Goal: Contribute content: Add original content to the website for others to see

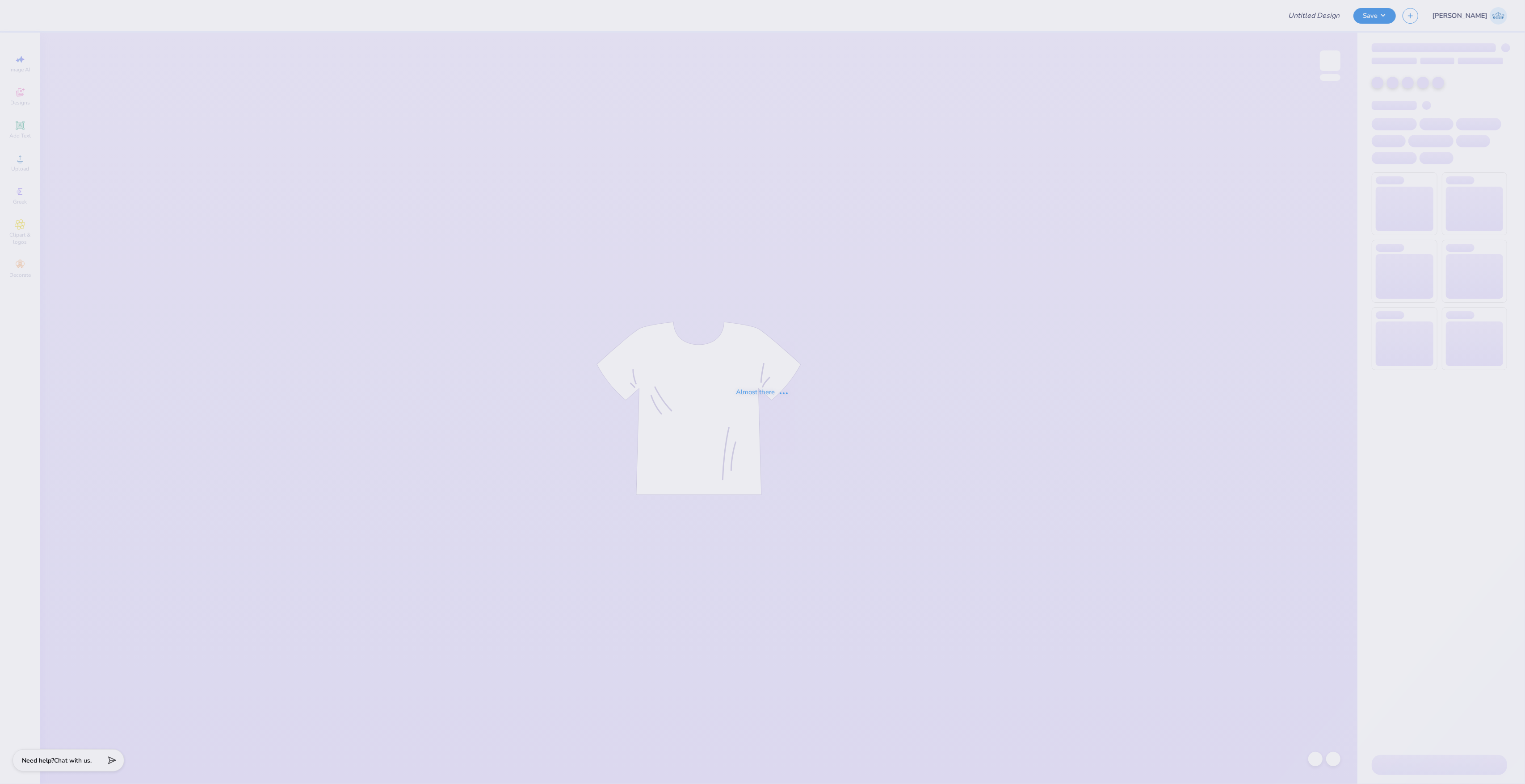
type input "Fall rush"
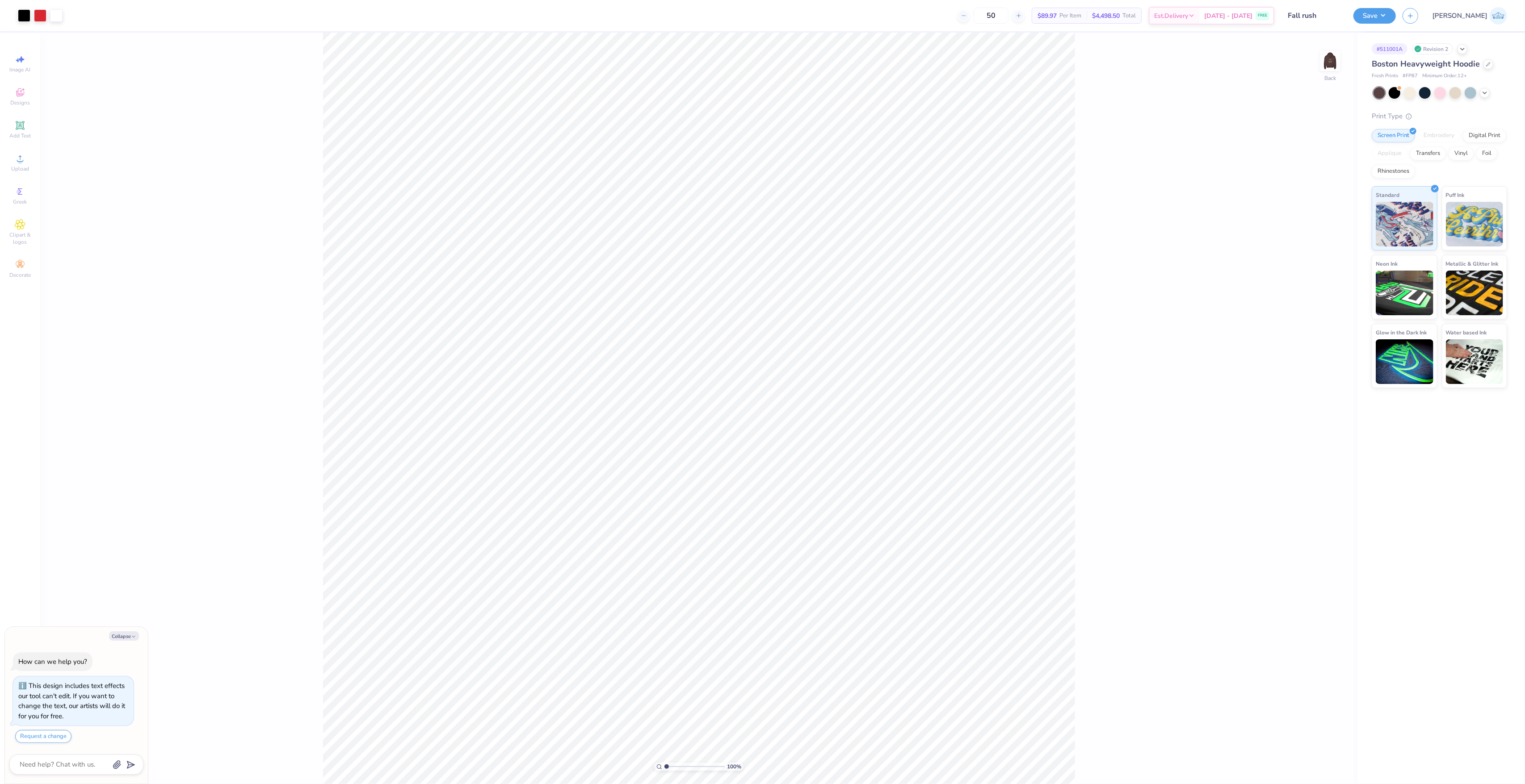
type textarea "x"
click at [1314, 372] on input "4.16" at bounding box center [1324, 374] width 32 height 12
type input "4.00"
type textarea "x"
type input "1.97"
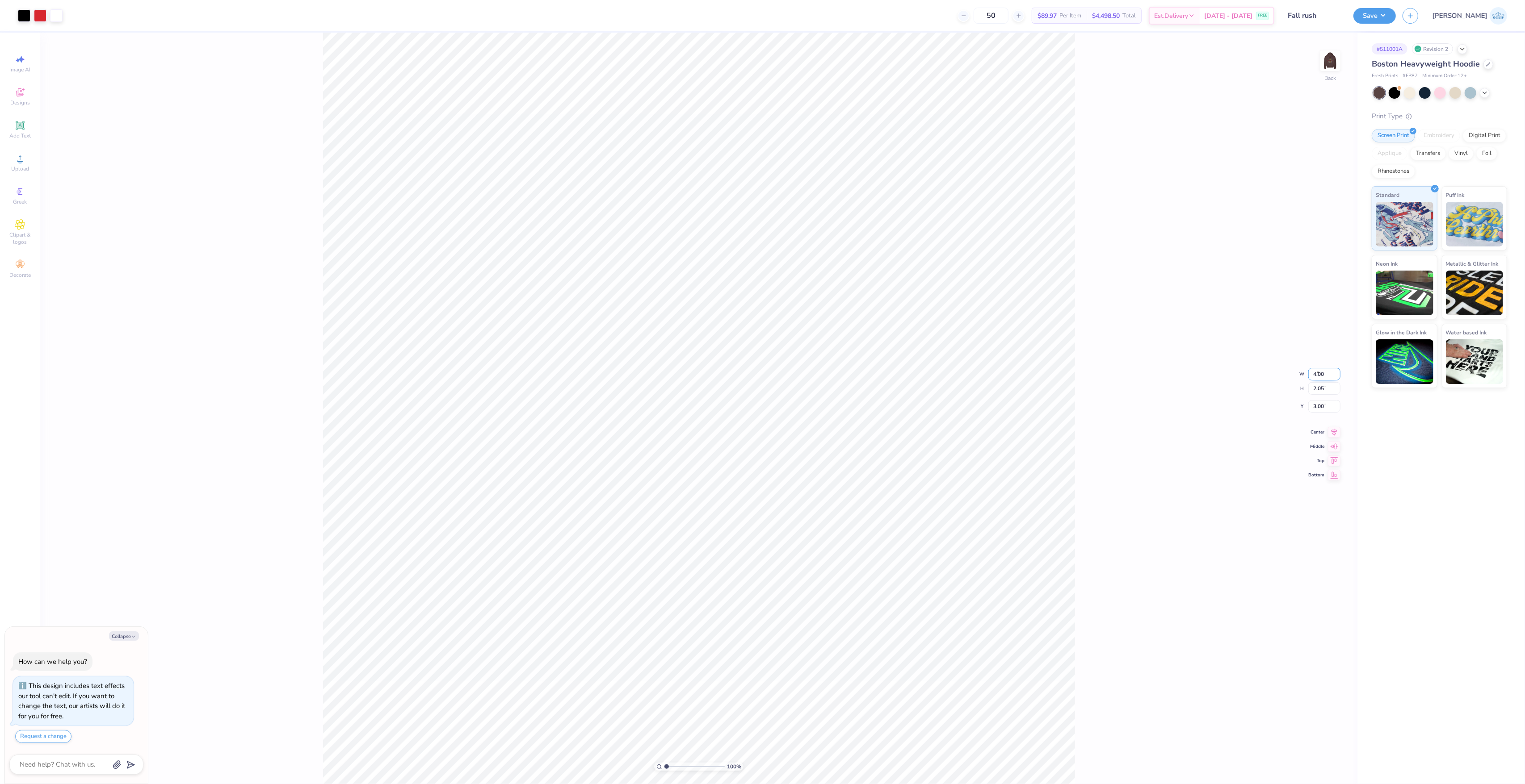
type input "3.04"
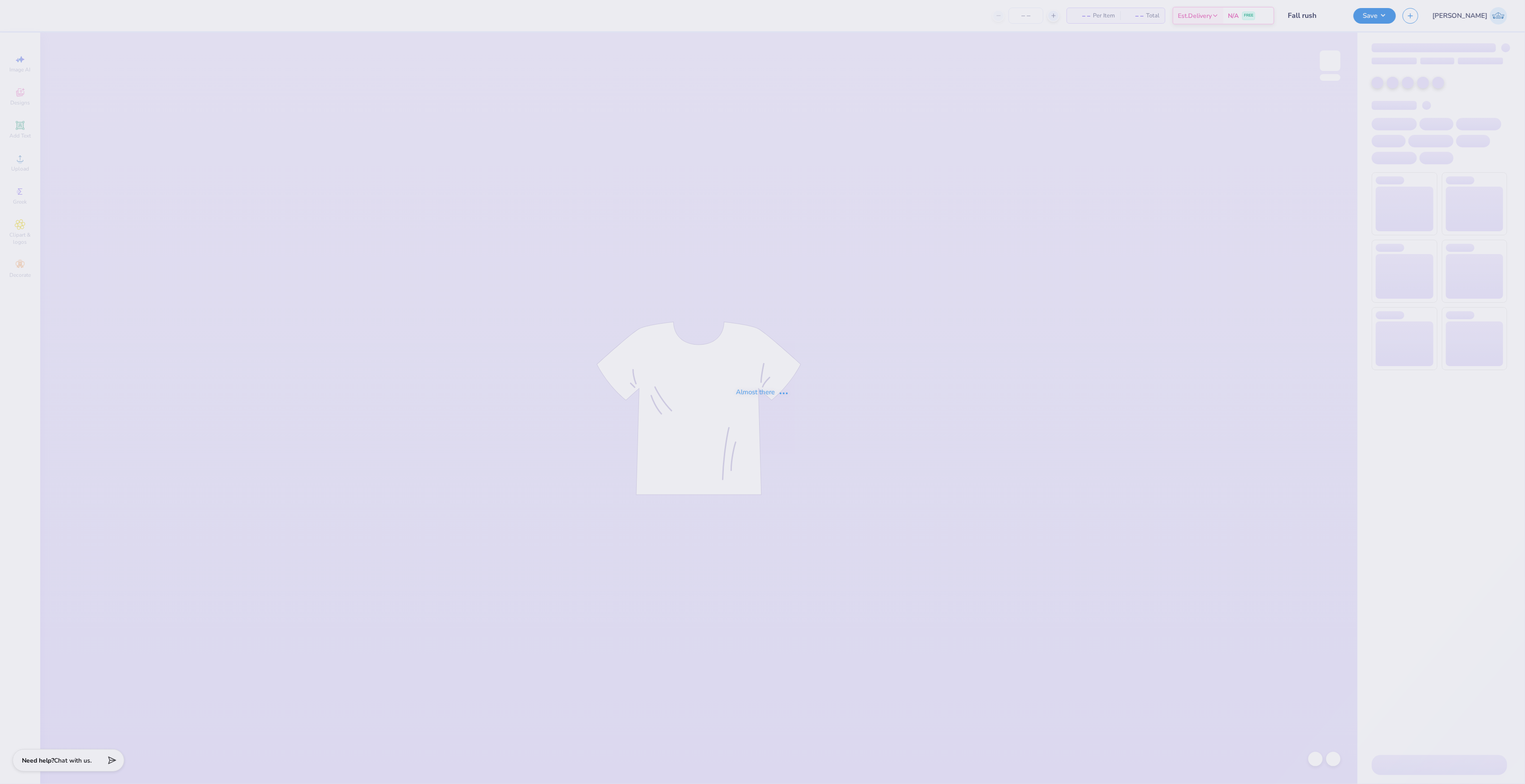
type input "Fall rush"
type input "50"
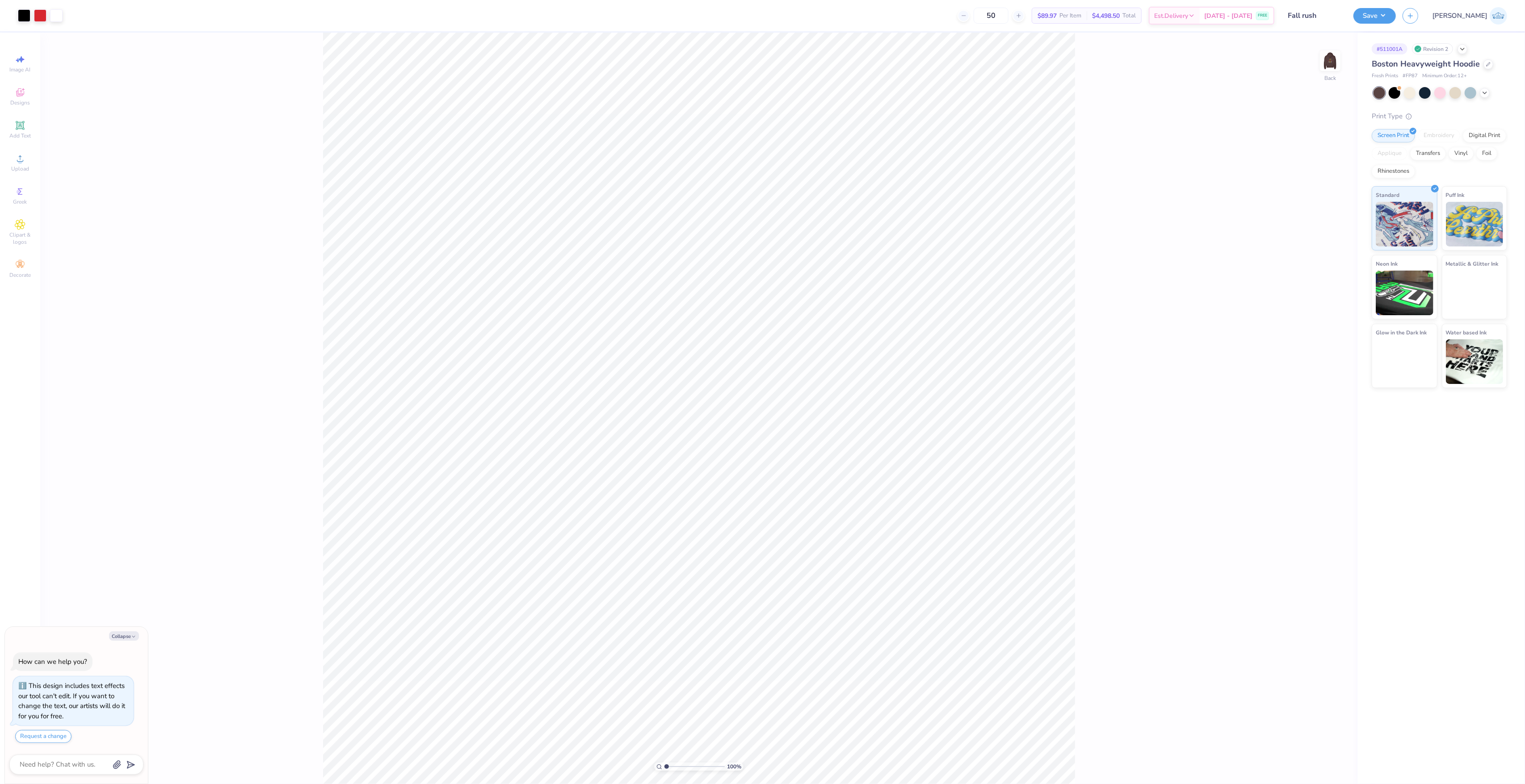
type textarea "x"
click at [1314, 378] on input "4.16" at bounding box center [1324, 374] width 32 height 12
type input "4"
type textarea "x"
type input "4.00"
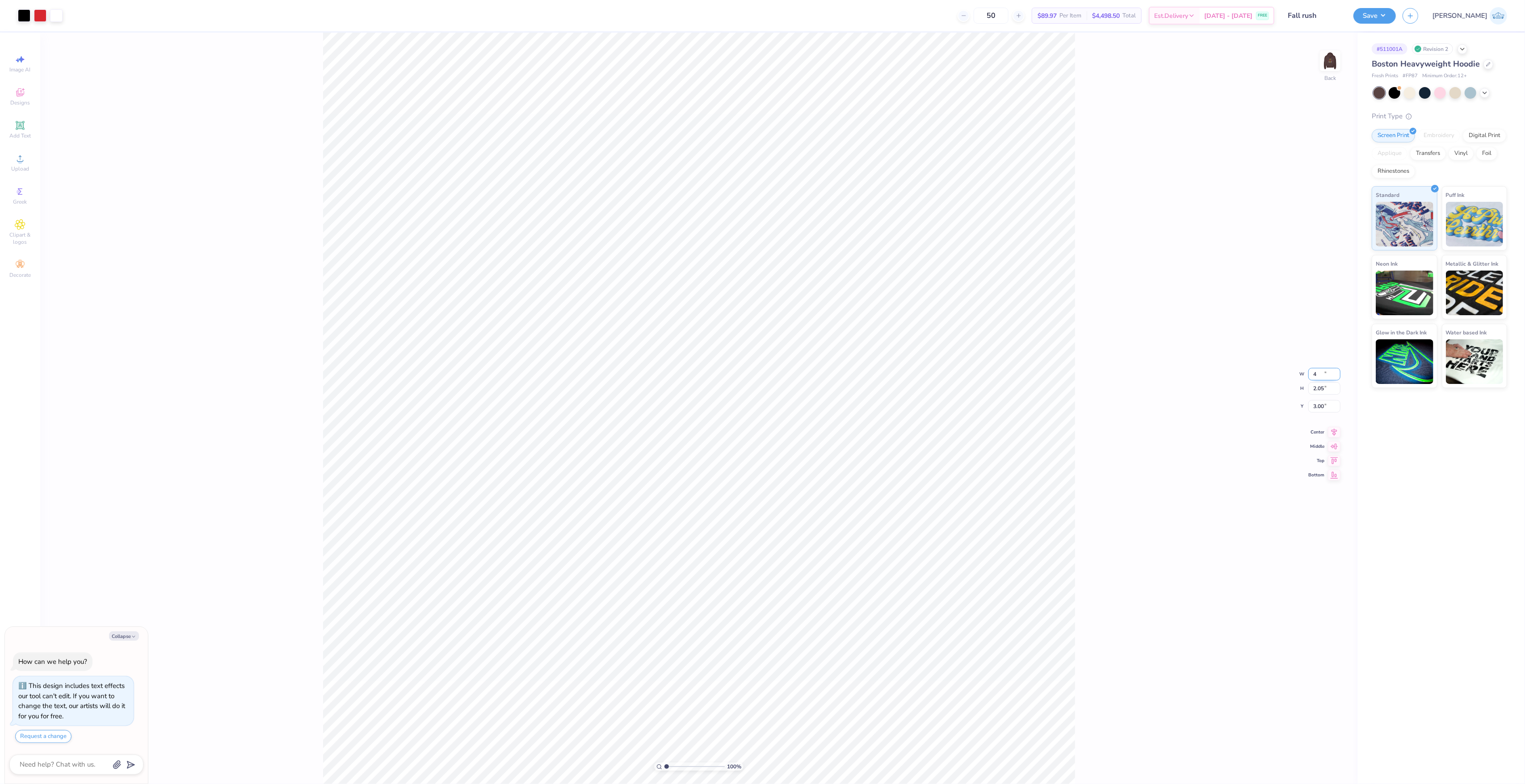
type input "1.97"
click at [1321, 395] on input "3.04" at bounding box center [1324, 399] width 32 height 12
type input "3.00"
click at [1128, 165] on div "100 % Back" at bounding box center [699, 408] width 1317 height 751
click at [1331, 62] on img at bounding box center [1330, 60] width 36 height 36
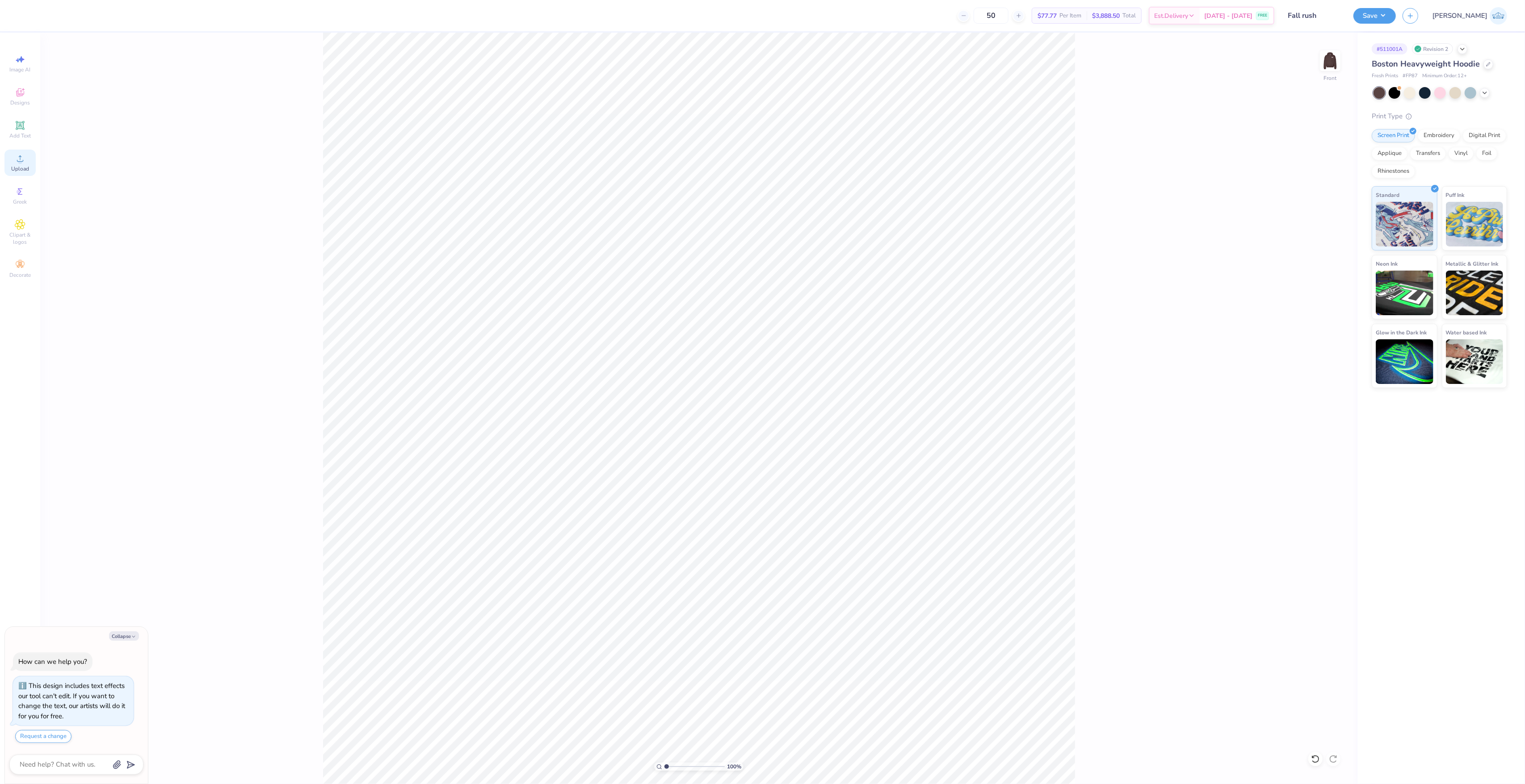
click at [27, 160] on div "Upload" at bounding box center [20, 163] width 31 height 27
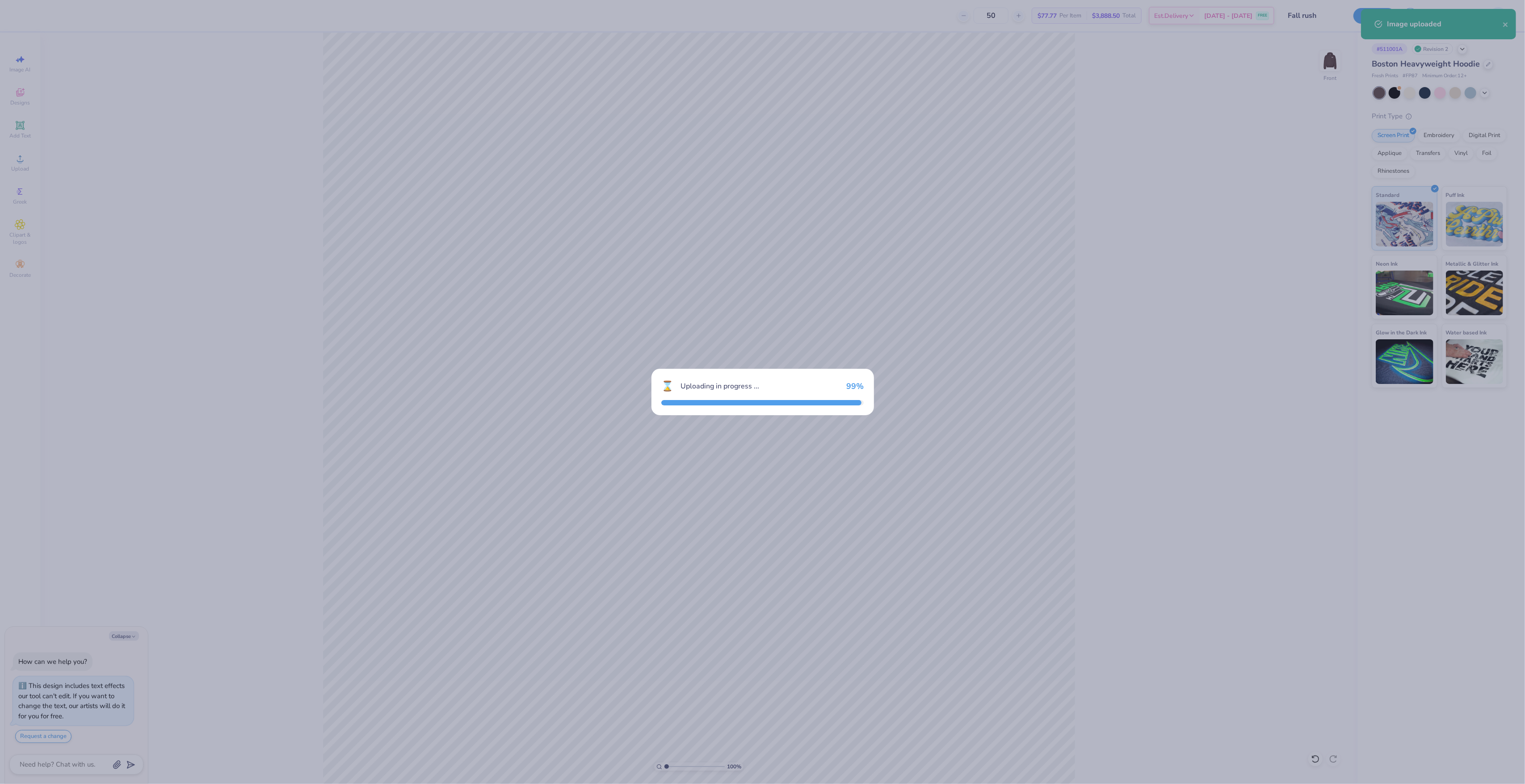
type textarea "x"
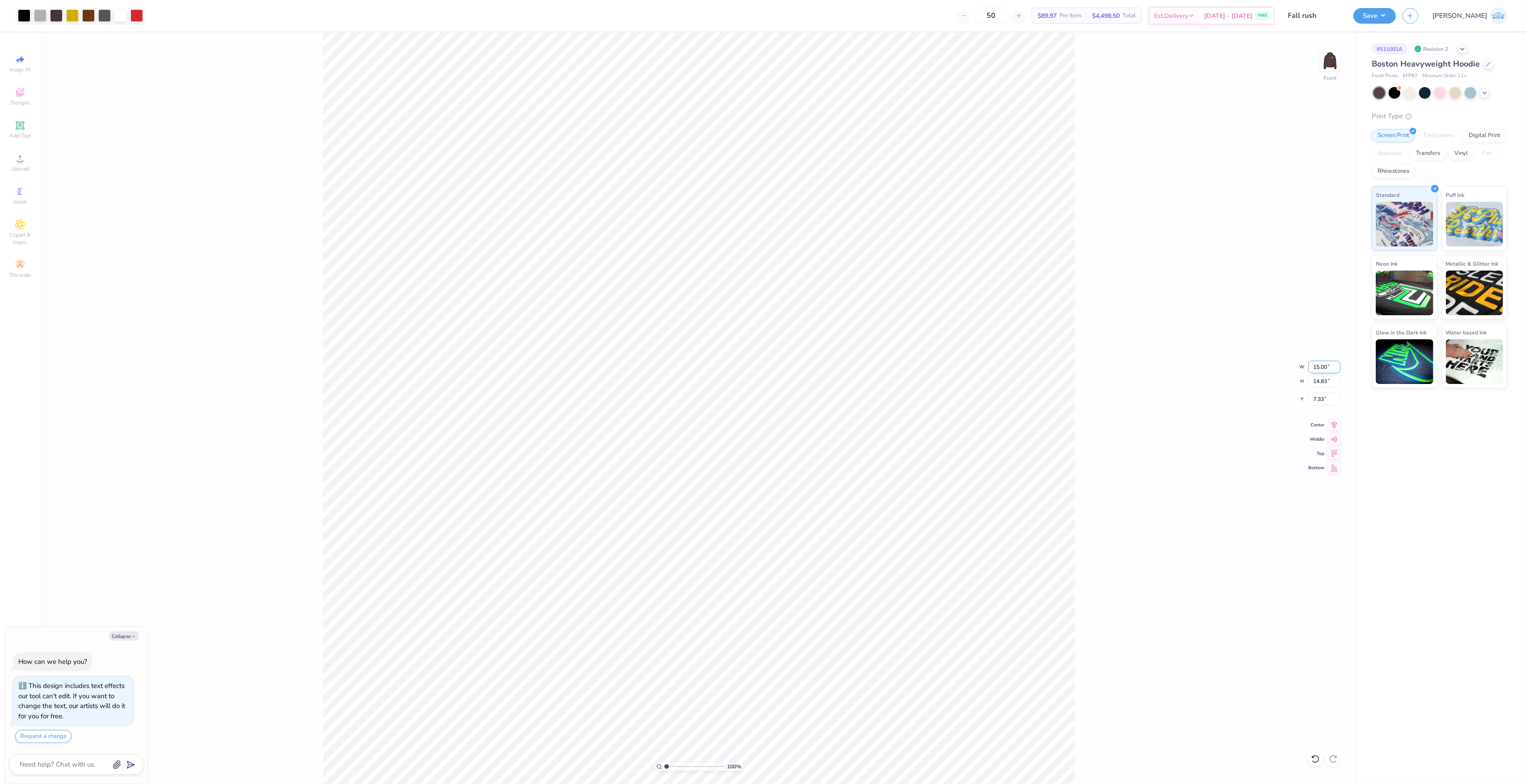
click at [1322, 362] on input "15.00" at bounding box center [1324, 367] width 32 height 12
type input "12.5"
type textarea "x"
type input "12.50"
type input "12.36"
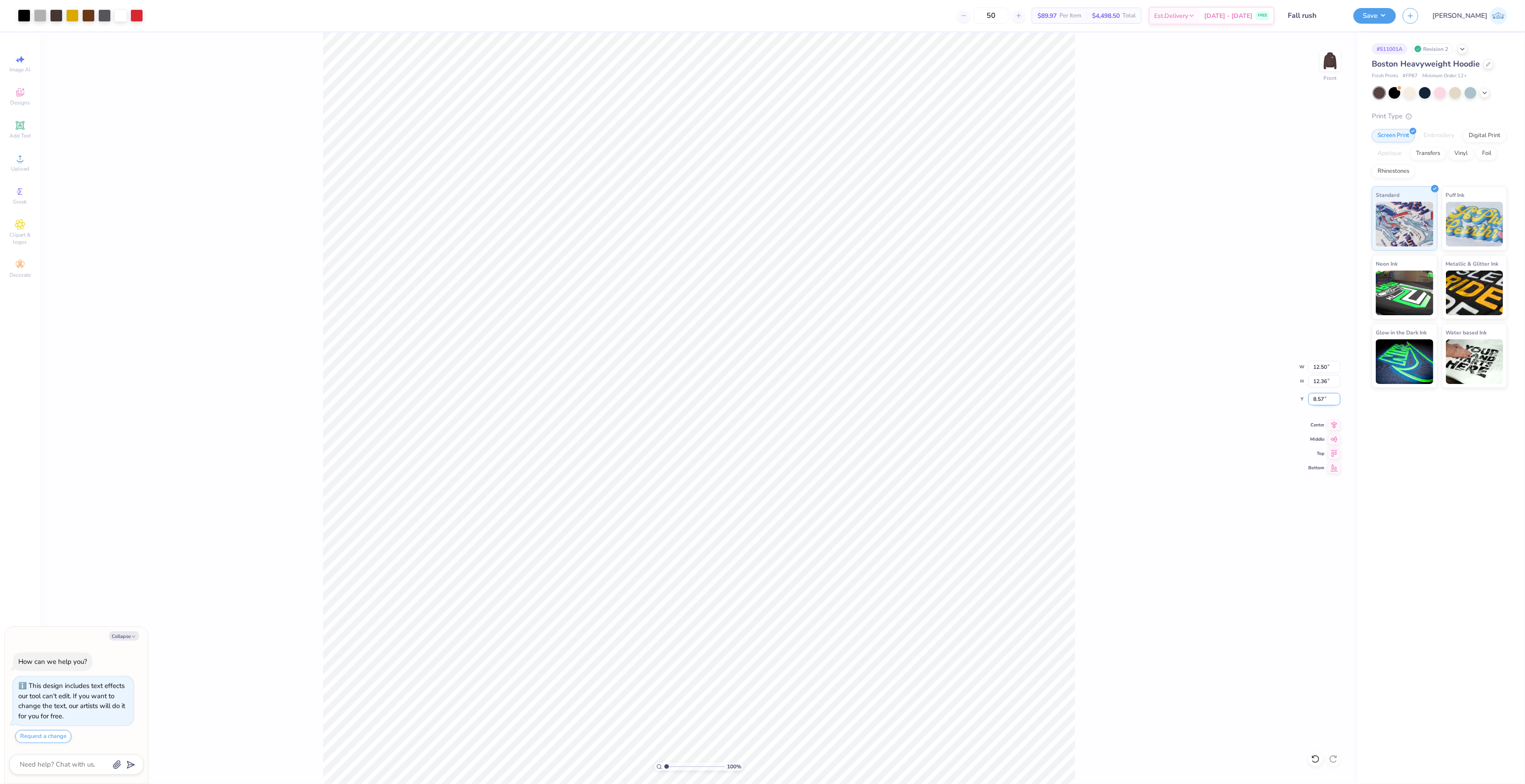
click at [1320, 405] on input "8.57" at bounding box center [1324, 399] width 32 height 12
type input "66"
type textarea "x"
type input "12.14"
type textarea "x"
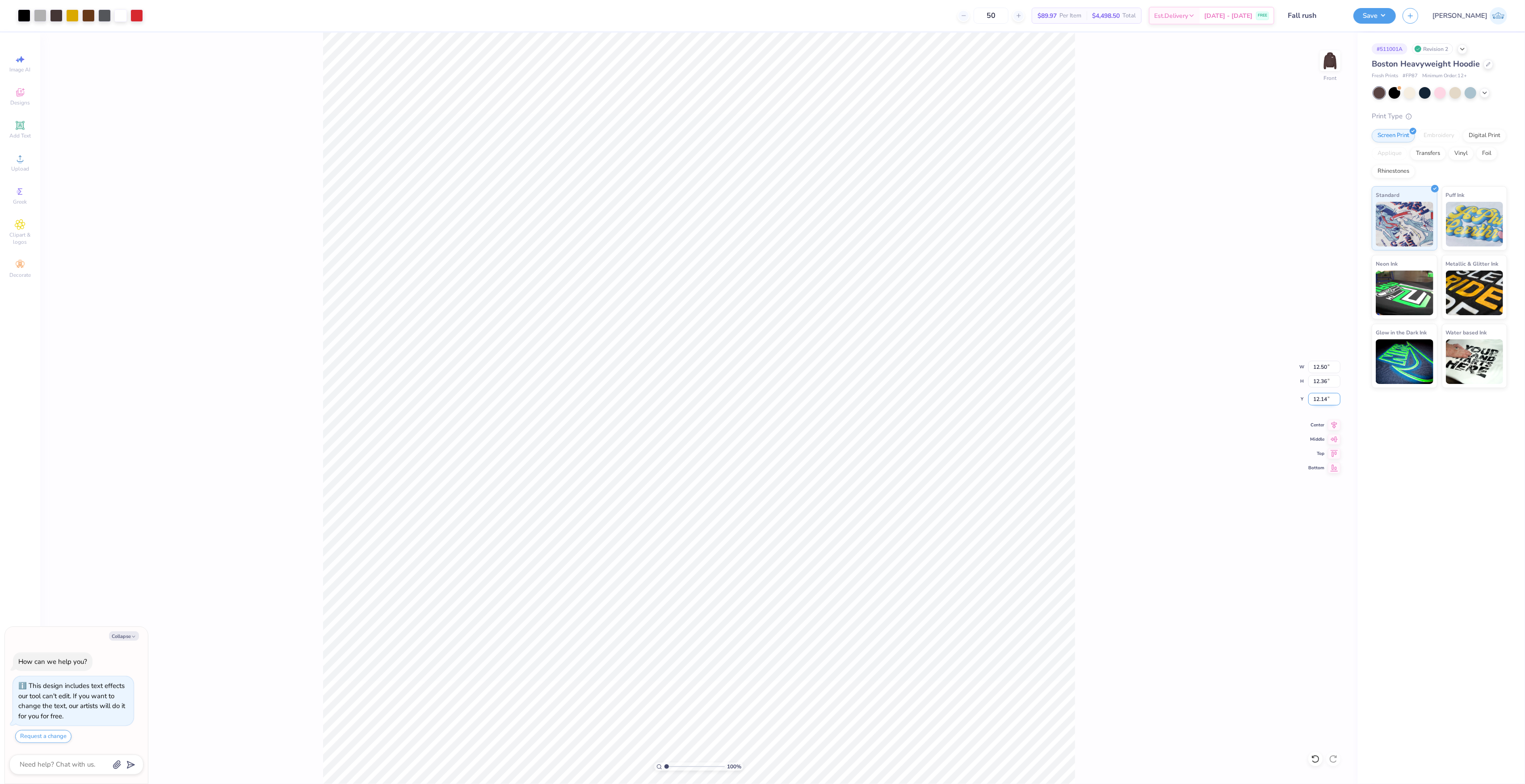
click at [1321, 398] on input "12.14" at bounding box center [1324, 399] width 32 height 12
type input "6"
type textarea "x"
type input "6"
type textarea "x"
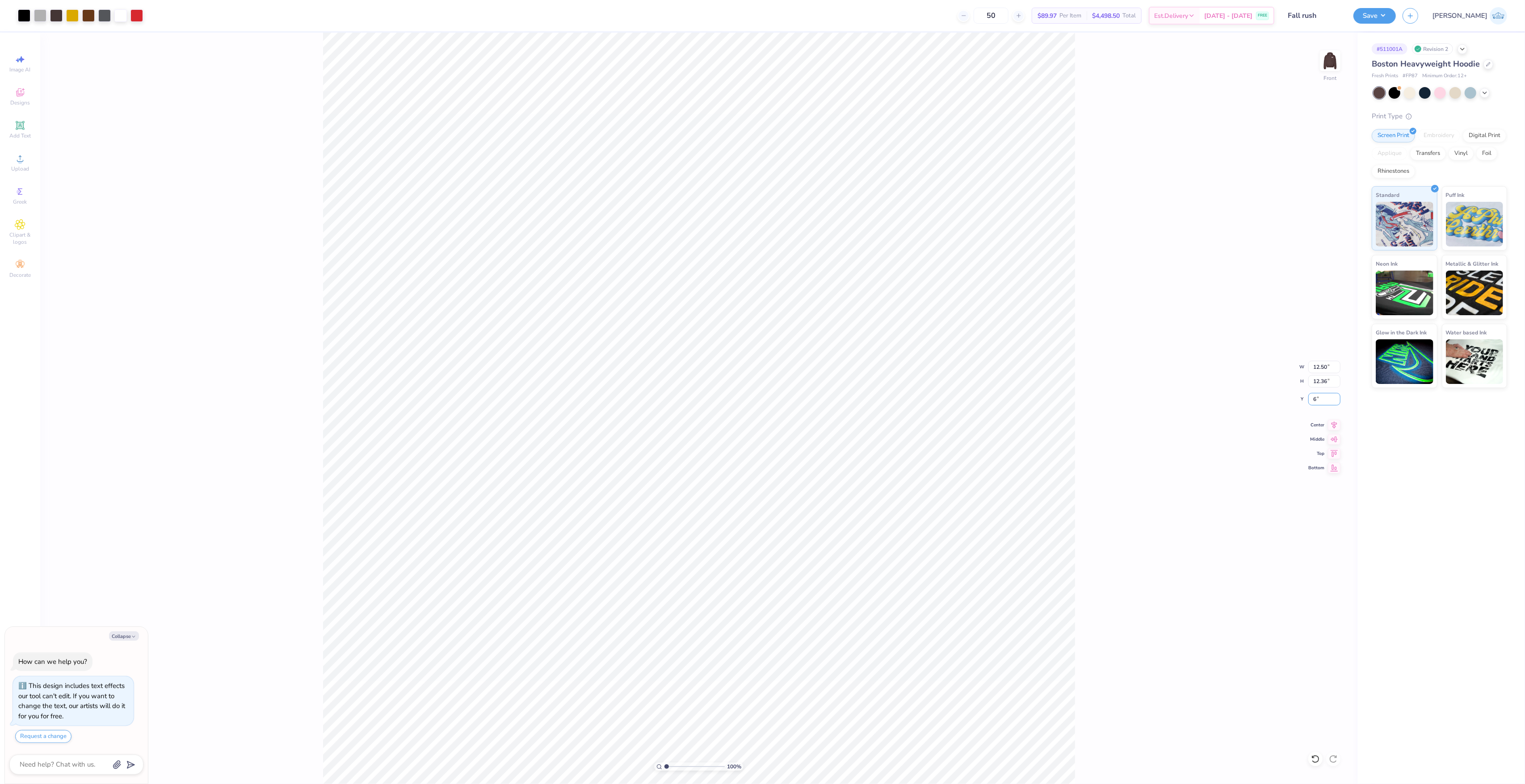
type input "6.00"
type textarea "x"
type input "1"
drag, startPoint x: 666, startPoint y: 766, endPoint x: 607, endPoint y: 783, distance: 61.4
click at [664, 771] on input "range" at bounding box center [694, 767] width 60 height 8
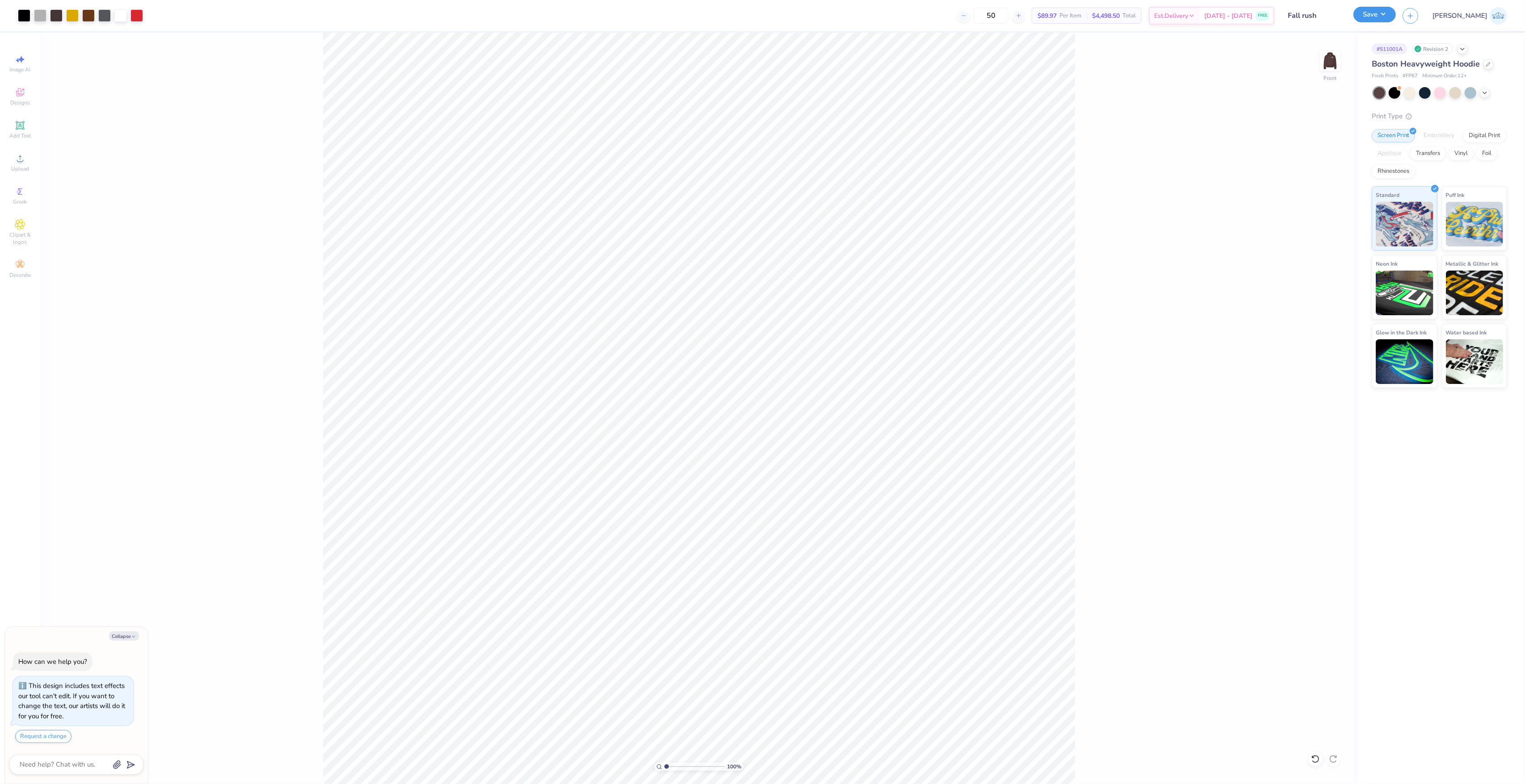
click at [1396, 19] on button "Save" at bounding box center [1375, 14] width 43 height 15
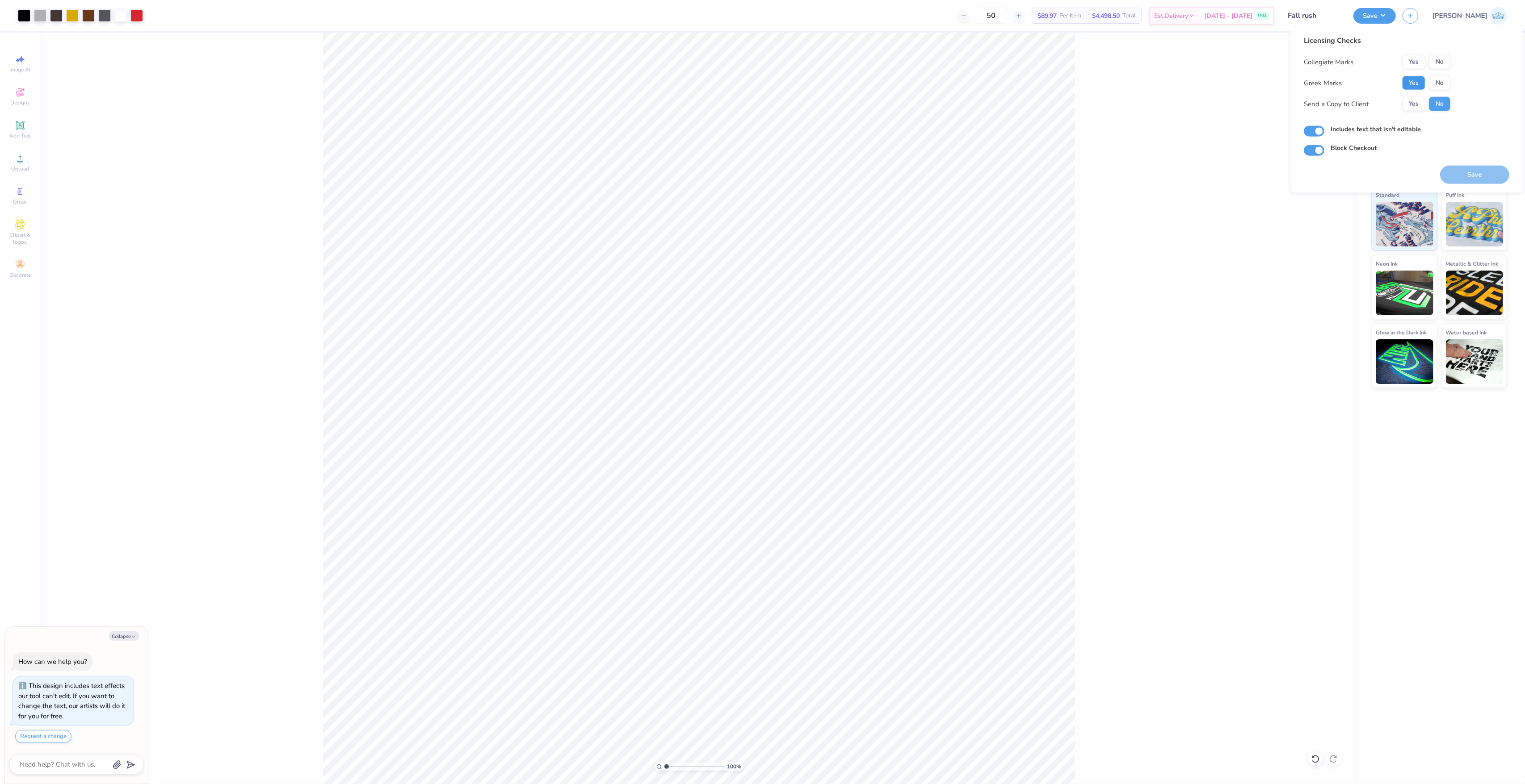
click at [1417, 76] on button "Yes" at bounding box center [1413, 83] width 23 height 14
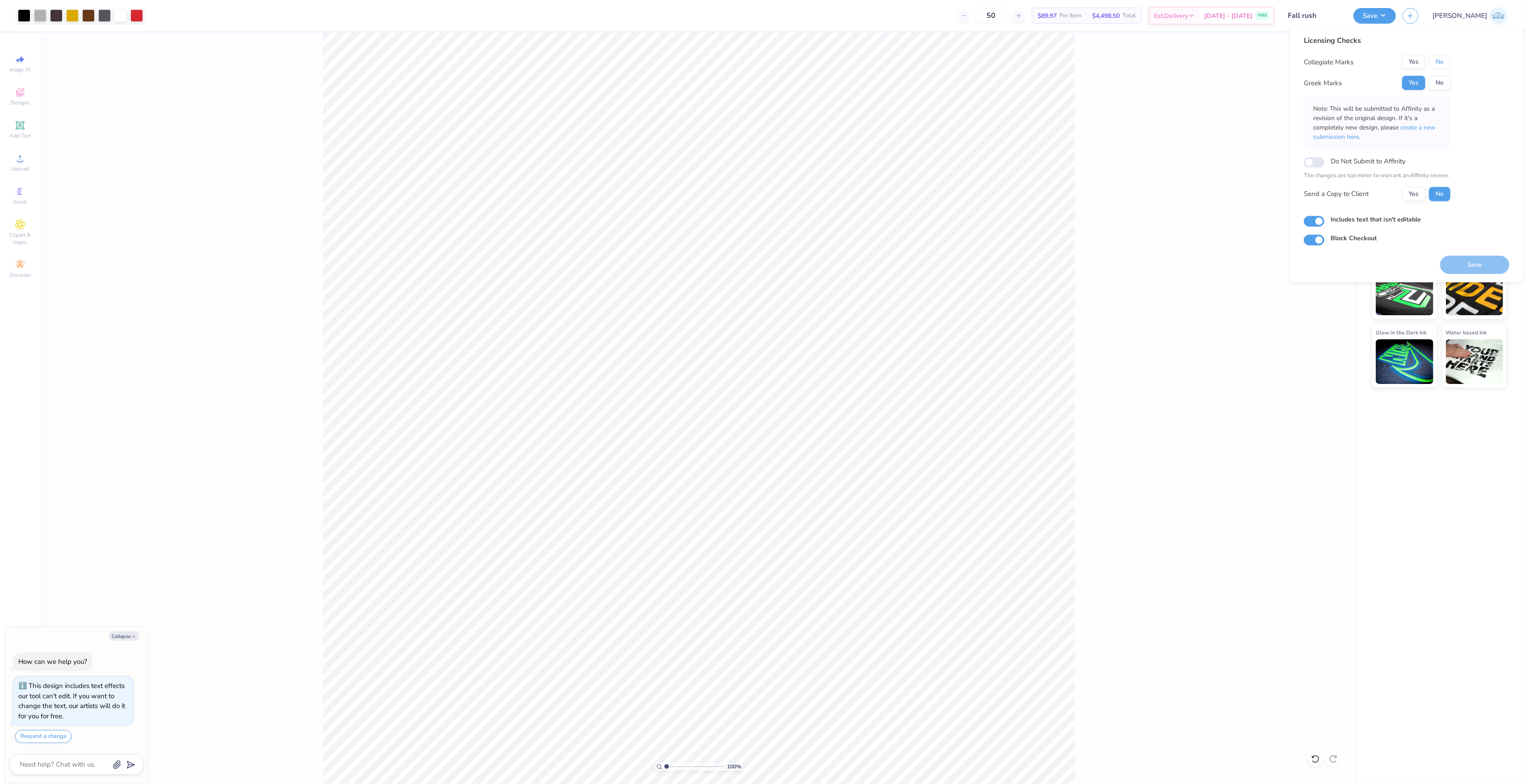
drag, startPoint x: 1443, startPoint y: 62, endPoint x: 1437, endPoint y: 92, distance: 30.6
click at [1443, 62] on button "No" at bounding box center [1440, 62] width 21 height 14
click at [1407, 191] on button "Yes" at bounding box center [1413, 193] width 23 height 14
click at [1459, 259] on button "Save" at bounding box center [1475, 264] width 69 height 18
type textarea "x"
